Goal: Find specific page/section: Find specific page/section

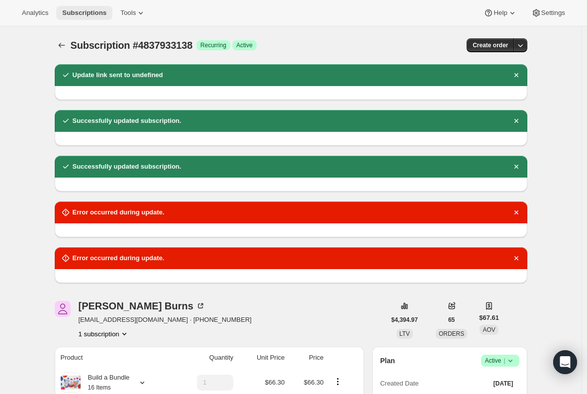
scroll to position [498, 0]
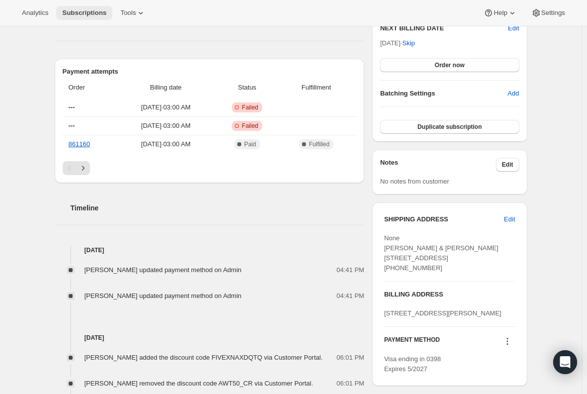
click at [82, 11] on span "Subscriptions" at bounding box center [84, 13] width 44 height 8
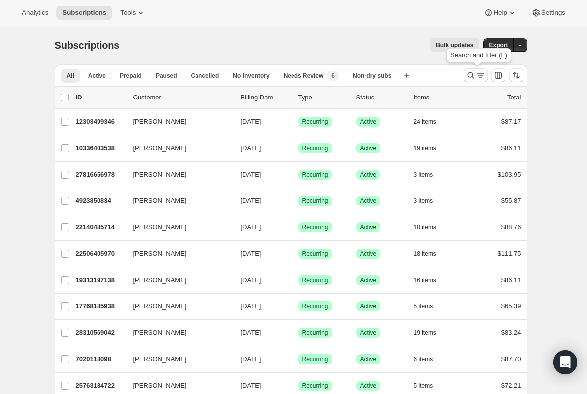
click at [478, 73] on icon "Search and filter results" at bounding box center [481, 75] width 10 height 10
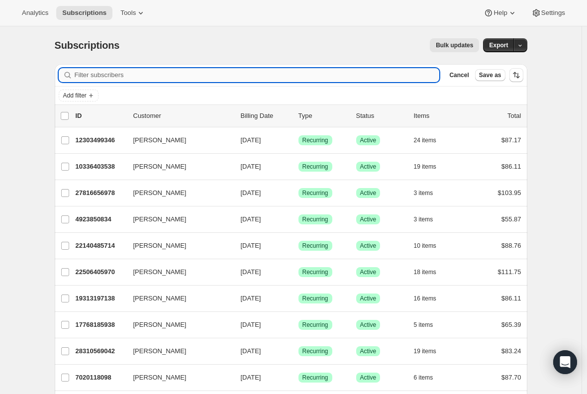
click at [197, 72] on input "Filter subscribers" at bounding box center [257, 75] width 365 height 14
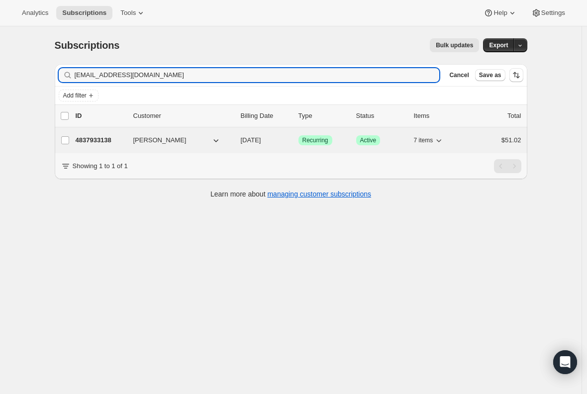
type input "[EMAIL_ADDRESS][DOMAIN_NAME]"
click at [95, 138] on p "4837933138" at bounding box center [101, 140] width 50 height 10
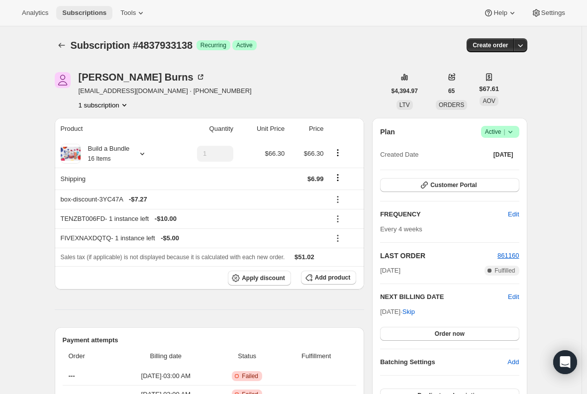
click at [85, 15] on span "Subscriptions" at bounding box center [84, 13] width 44 height 8
